Goal: Navigation & Orientation: Find specific page/section

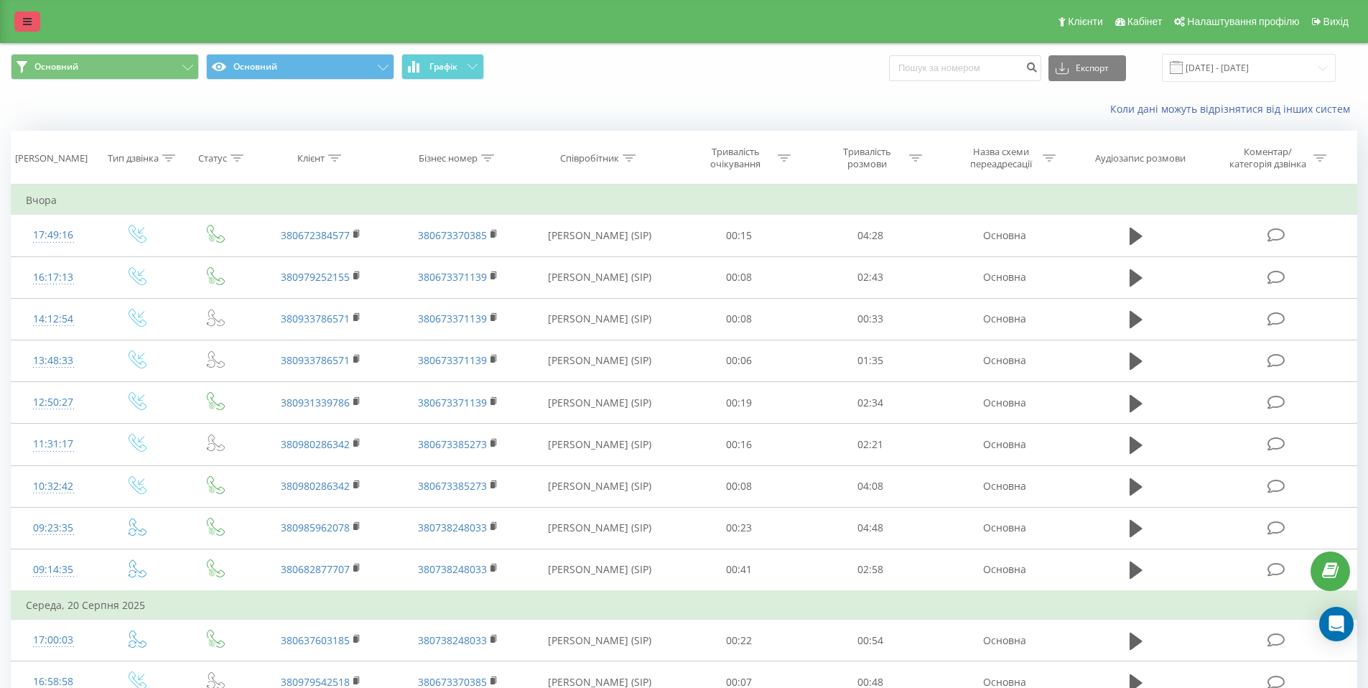
click at [28, 22] on icon at bounding box center [27, 22] width 9 height 10
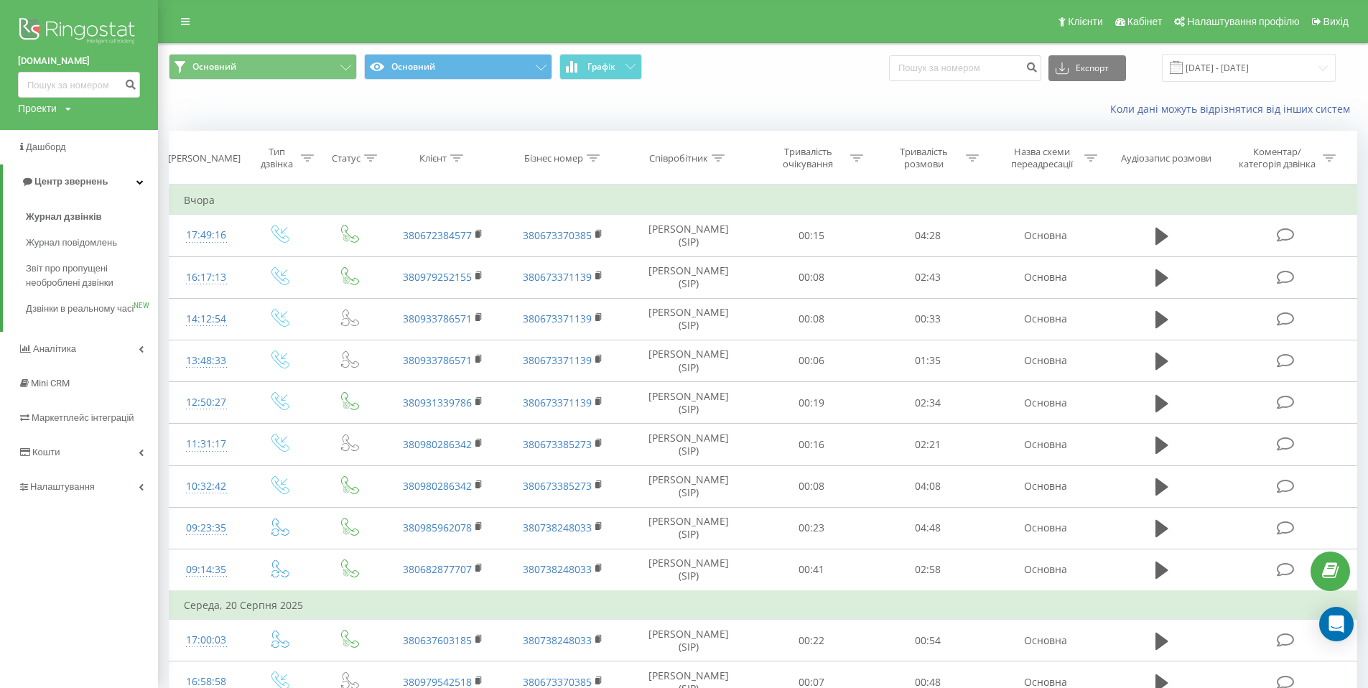
click at [70, 111] on icon at bounding box center [68, 109] width 6 height 9
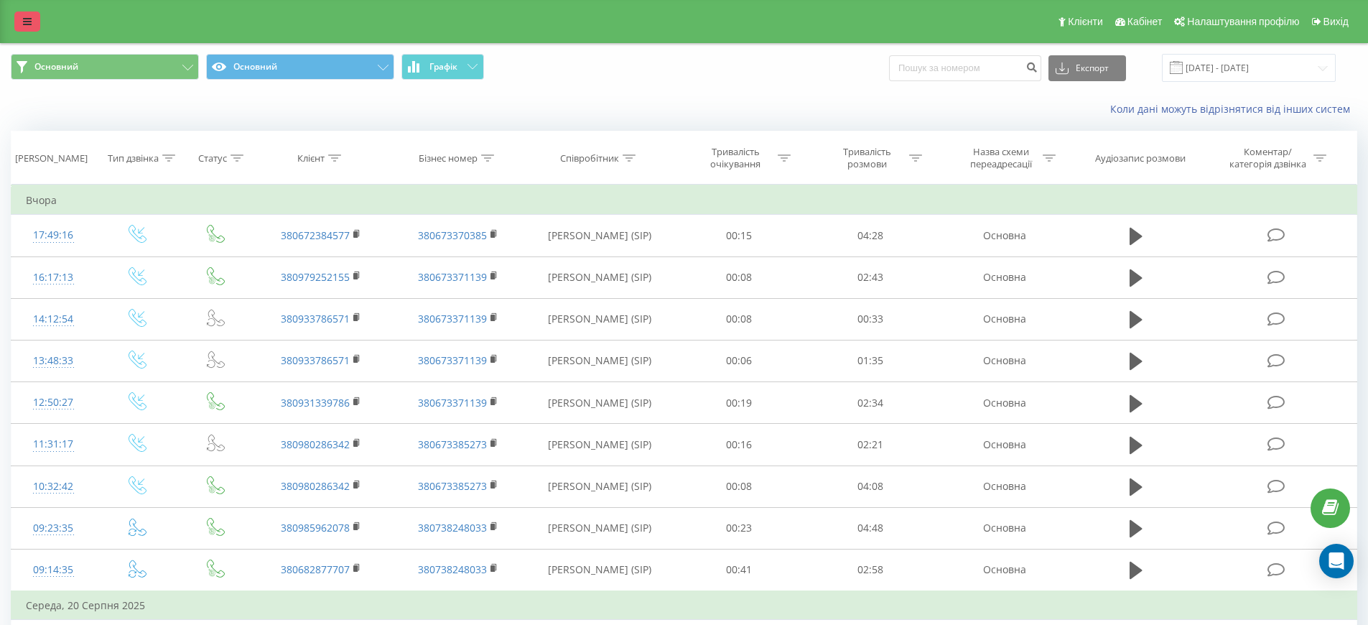
click at [27, 22] on icon at bounding box center [27, 22] width 9 height 10
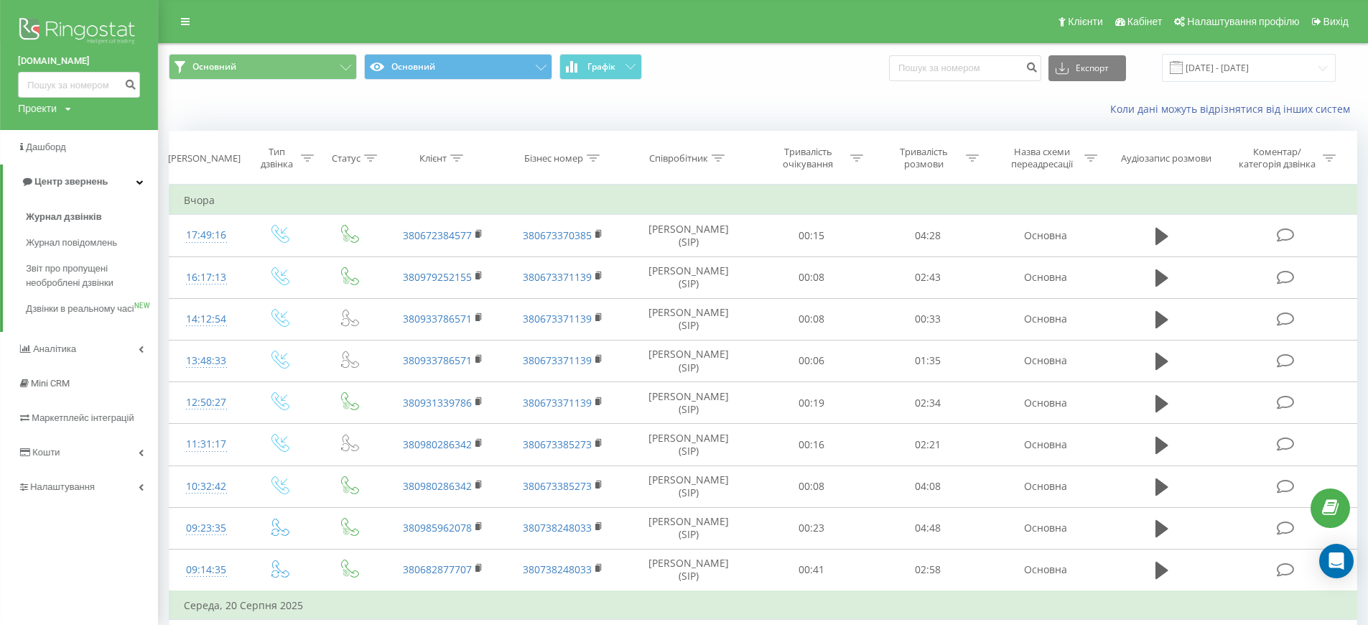
click at [70, 111] on icon at bounding box center [68, 109] width 6 height 9
click at [62, 184] on link "casa-verdi.com" at bounding box center [65, 184] width 70 height 11
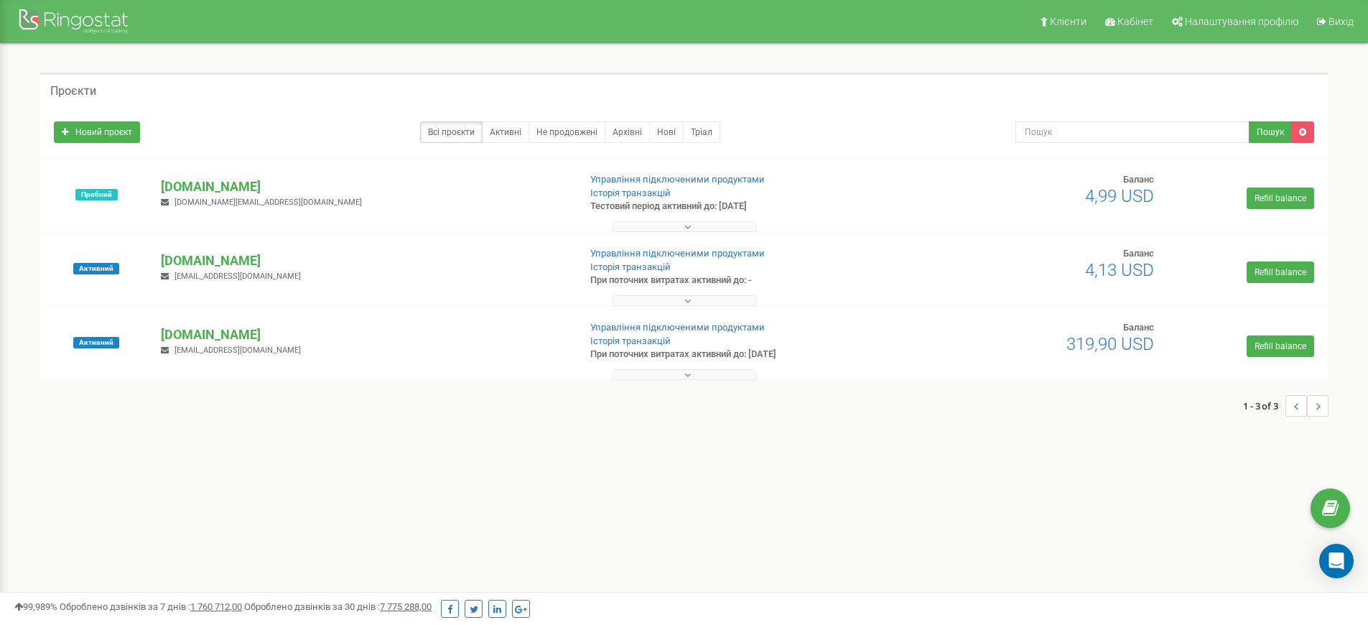
click at [274, 480] on div "Клієнти Кабінет Налаштування профілю Вихід Проєкти Новий проєкт Всі проєкти Акт…" at bounding box center [684, 431] width 1368 height 862
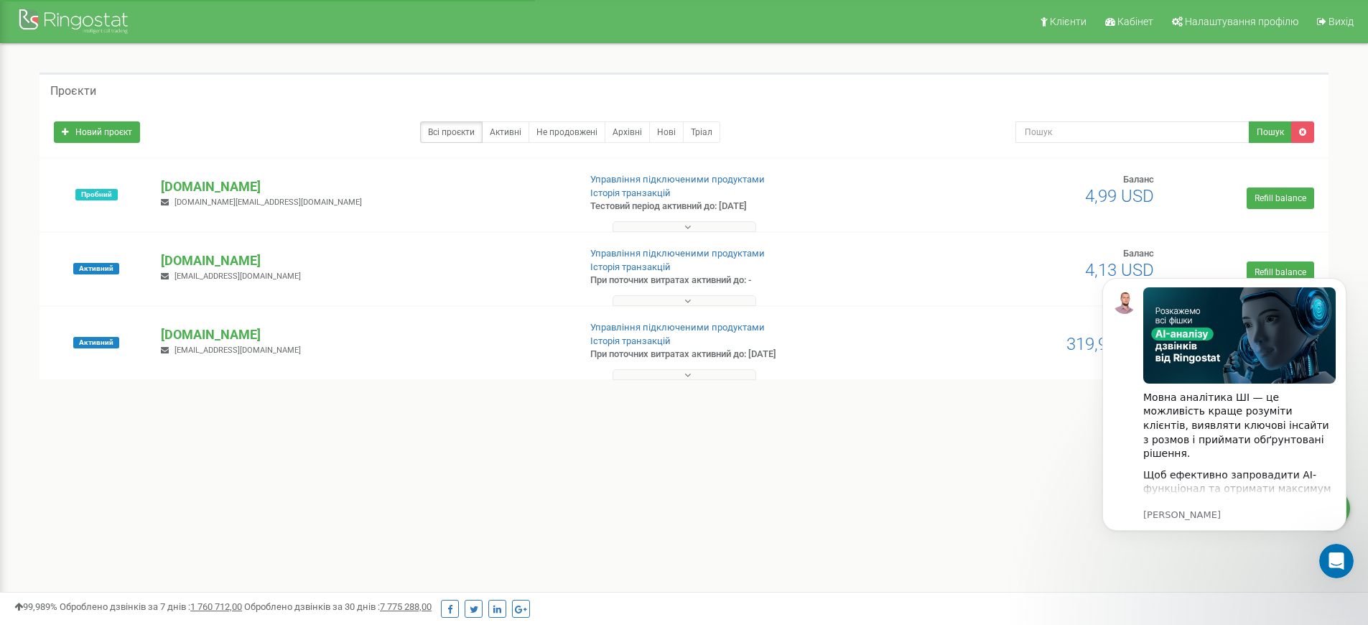
click at [286, 482] on div "Клієнти Кабінет Налаштування профілю Вихід Проєкти Новий проєкт Всі проєкти Акт…" at bounding box center [684, 431] width 1368 height 862
drag, startPoint x: 1338, startPoint y: 282, endPoint x: 2369, endPoint y: 569, distance: 1069.5
click at [1338, 282] on icon "Dismiss notification" at bounding box center [1342, 282] width 8 height 8
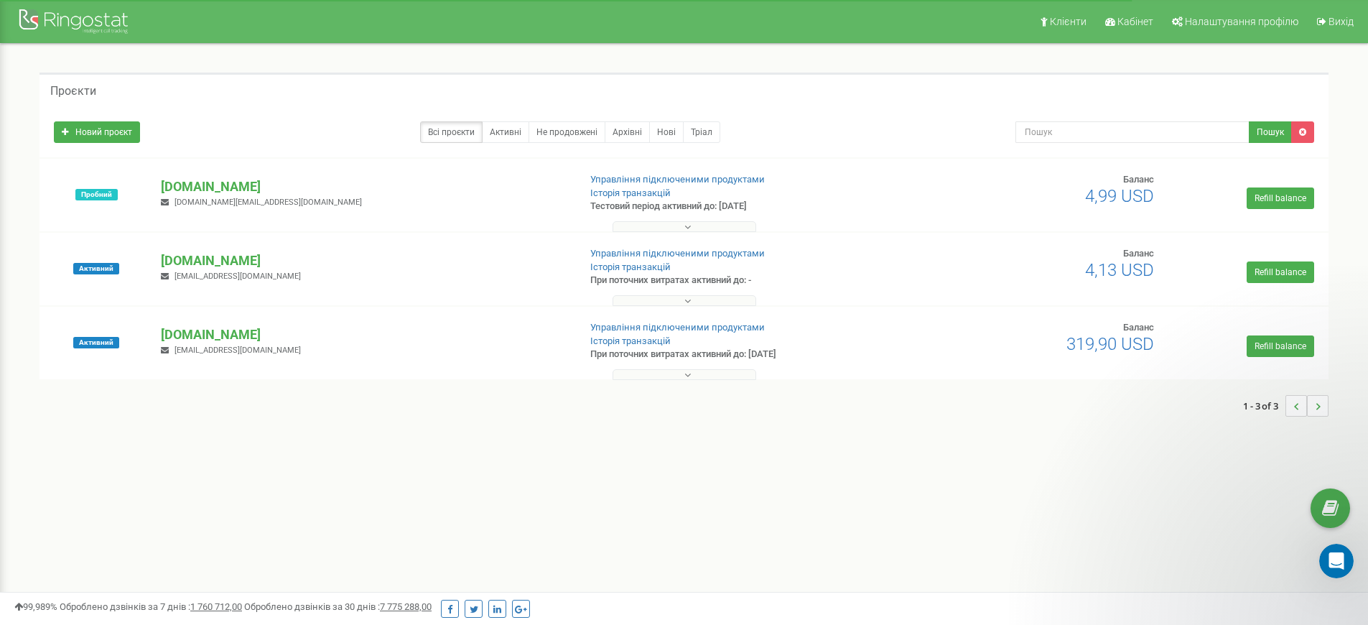
click at [896, 517] on div "Клієнти Кабінет Налаштування профілю Вихід Проєкти Новий проєкт Всі проєкти Акт…" at bounding box center [684, 431] width 1368 height 862
